Goal: Task Accomplishment & Management: Manage account settings

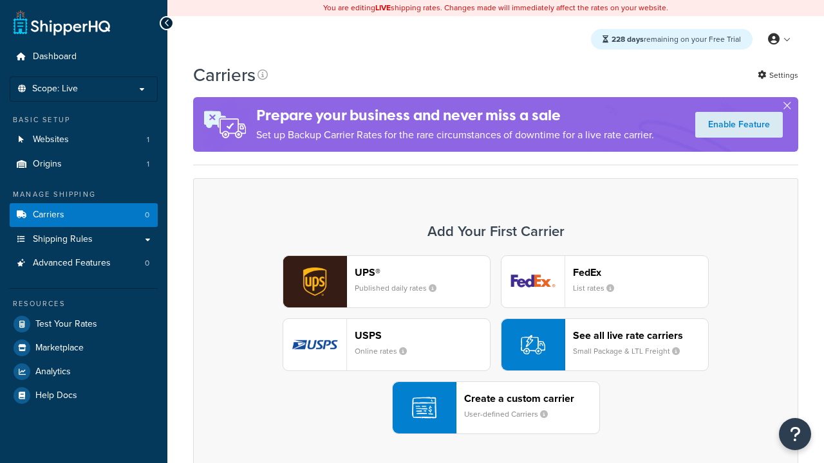
click at [496, 345] on div "UPS® Published daily rates FedEx List rates USPS Online rates See all live rate…" at bounding box center [496, 345] width 578 height 179
click at [640, 272] on header "FedEx" at bounding box center [640, 272] width 135 height 12
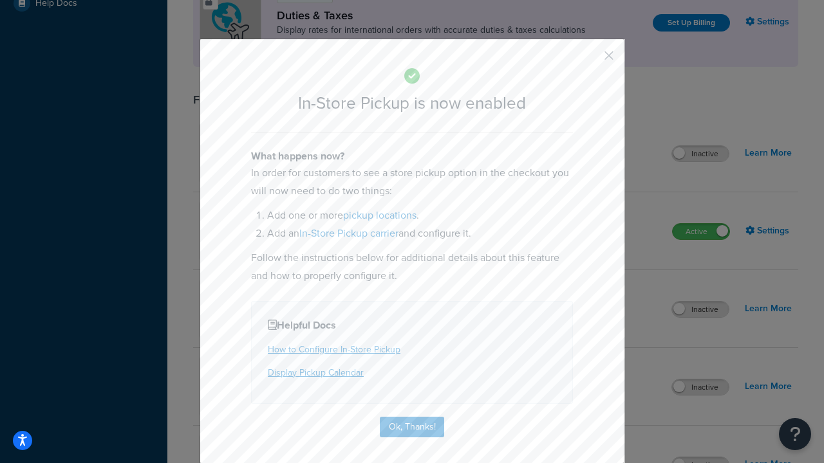
click at [590, 60] on button "button" at bounding box center [589, 60] width 3 height 3
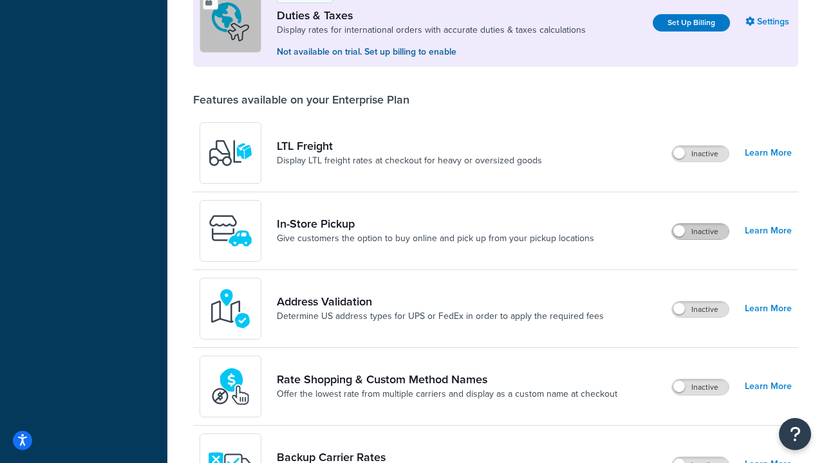
scroll to position [393, 0]
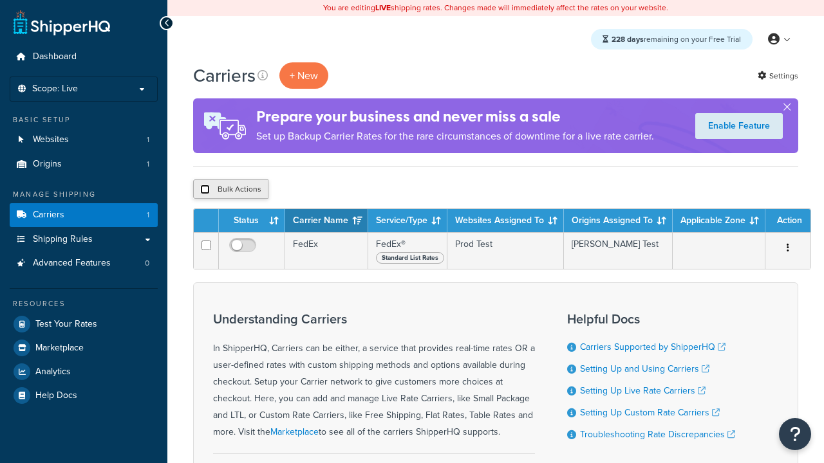
click at [205, 190] on input "checkbox" at bounding box center [205, 190] width 10 height 10
checkbox input "true"
click at [0, 0] on button "Delete" at bounding box center [0, 0] width 0 height 0
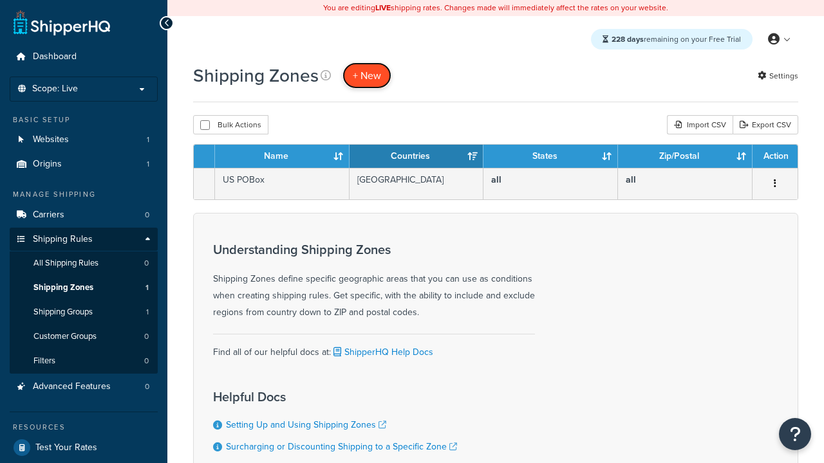
click at [367, 75] on span "+ New" at bounding box center [367, 75] width 28 height 15
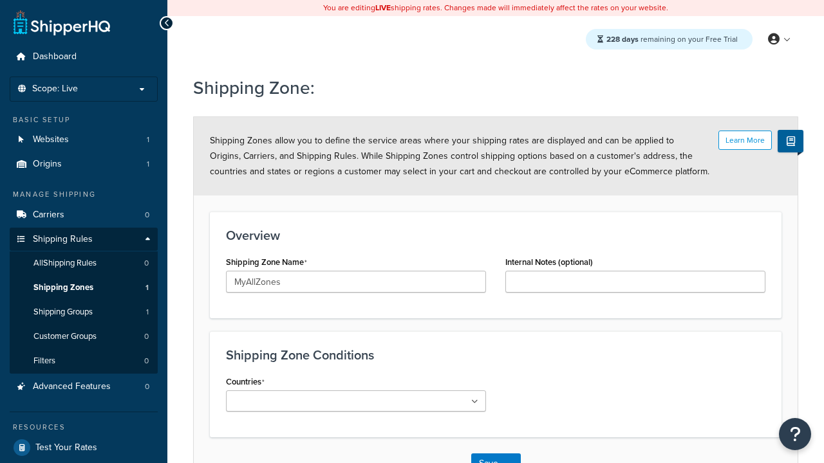
click at [356, 401] on ul at bounding box center [356, 401] width 260 height 21
click at [488, 454] on button "Save" at bounding box center [488, 464] width 35 height 21
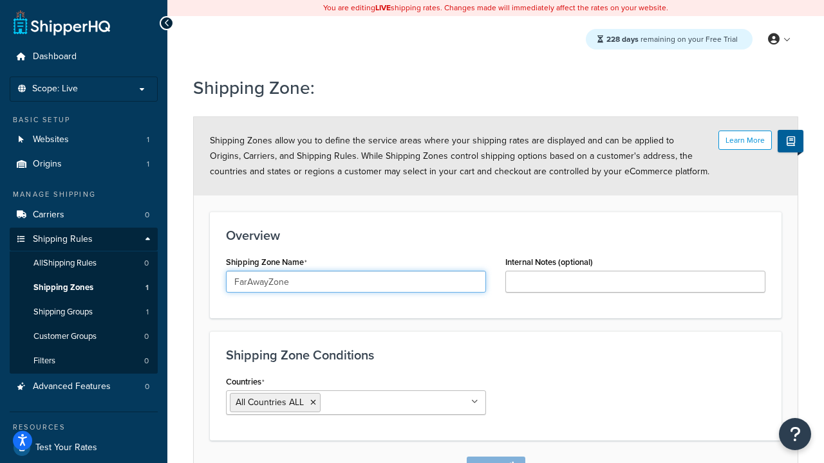
scroll to position [14, 0]
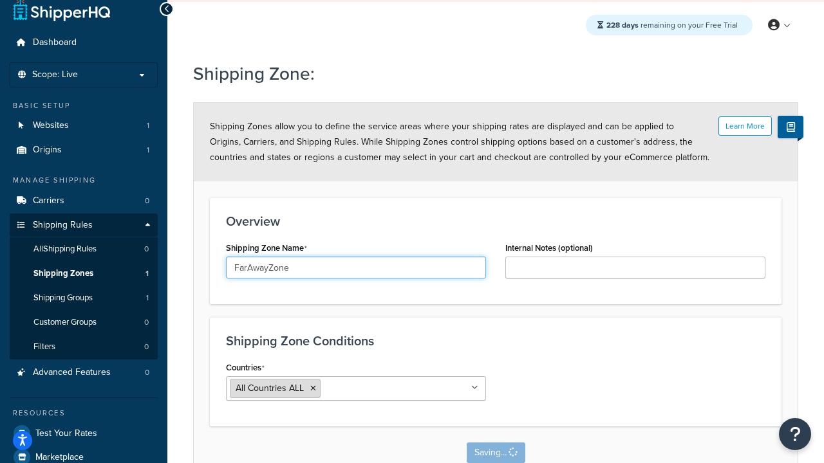
type input "FarAwayZone"
click at [356, 389] on input "Countries" at bounding box center [381, 388] width 114 height 14
click at [270, 395] on span "All Countries ALL" at bounding box center [270, 389] width 68 height 14
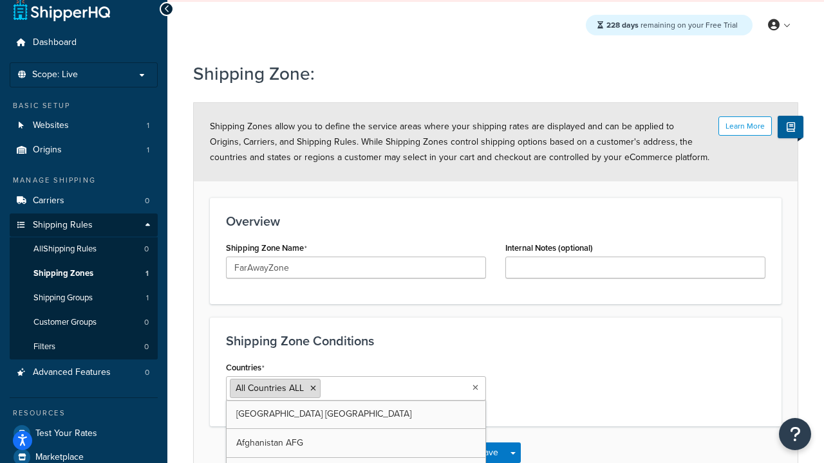
scroll to position [0, 0]
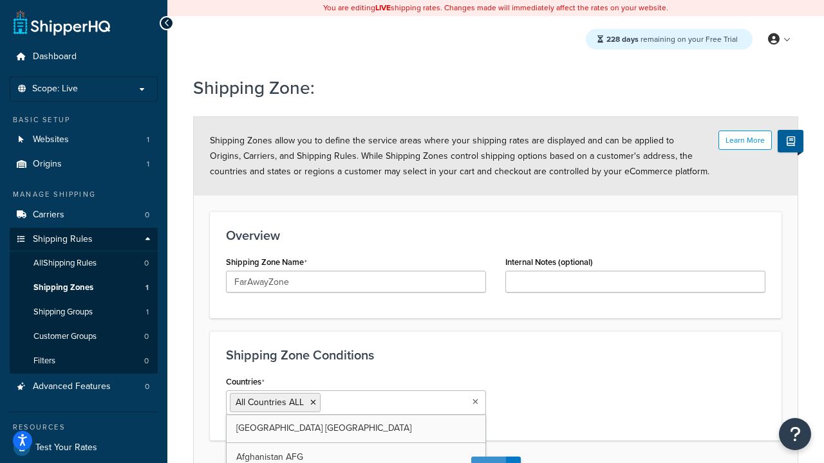
click at [488, 457] on button "Save" at bounding box center [488, 467] width 35 height 21
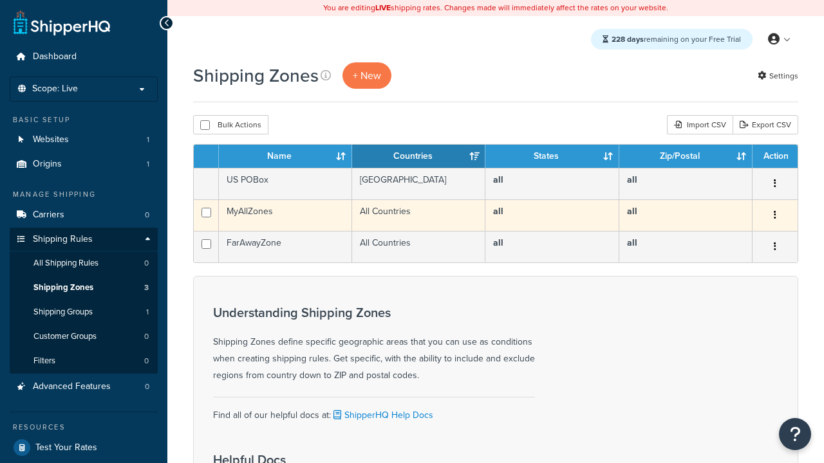
click at [774, 216] on icon "button" at bounding box center [775, 214] width 3 height 9
click at [0, 0] on link "Edit" at bounding box center [0, 0] width 0 height 0
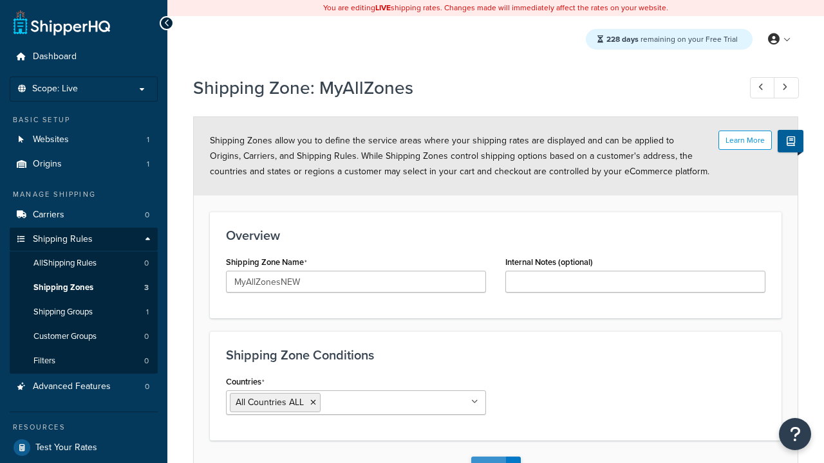
type input "MyAllZonesNEW"
click at [488, 457] on button "Save" at bounding box center [488, 467] width 35 height 21
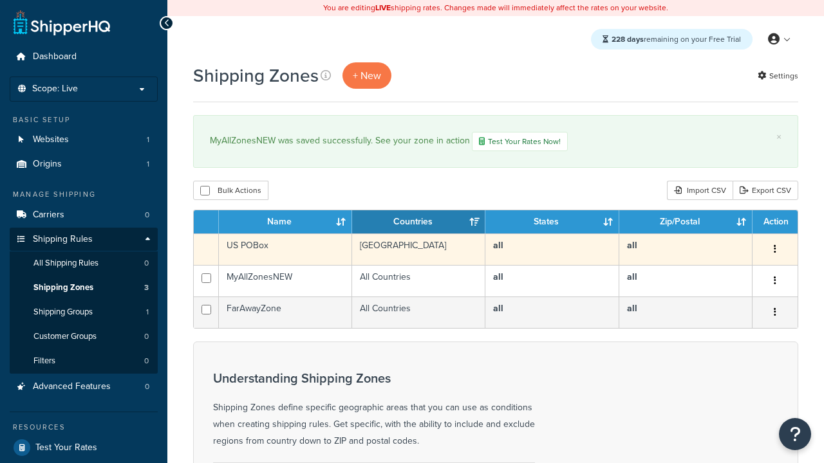
click at [774, 251] on icon "button" at bounding box center [775, 249] width 3 height 9
click at [0, 0] on link "Duplicate" at bounding box center [0, 0] width 0 height 0
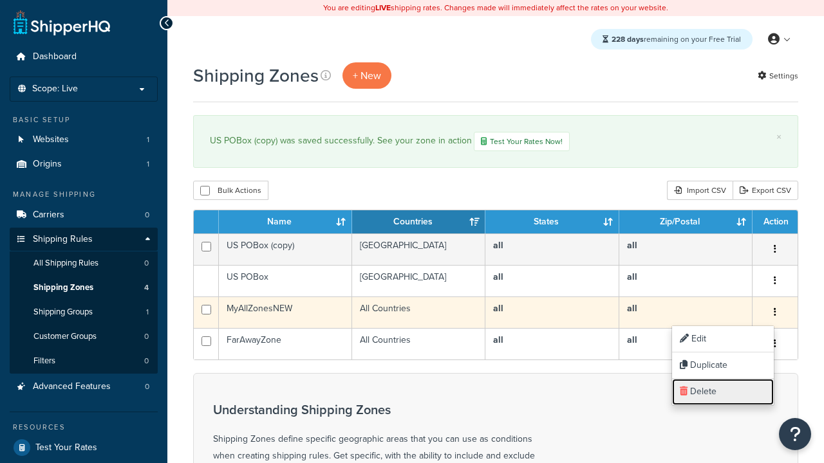
click at [722, 392] on link "Delete" at bounding box center [723, 392] width 102 height 26
